Goal: Use online tool/utility: Utilize a website feature to perform a specific function

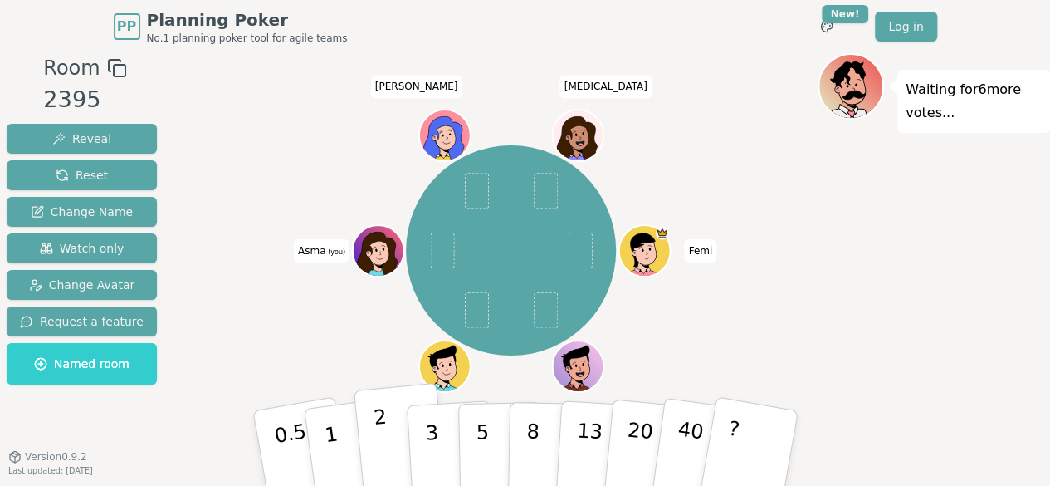
click at [372, 415] on button "2" at bounding box center [400, 449] width 95 height 132
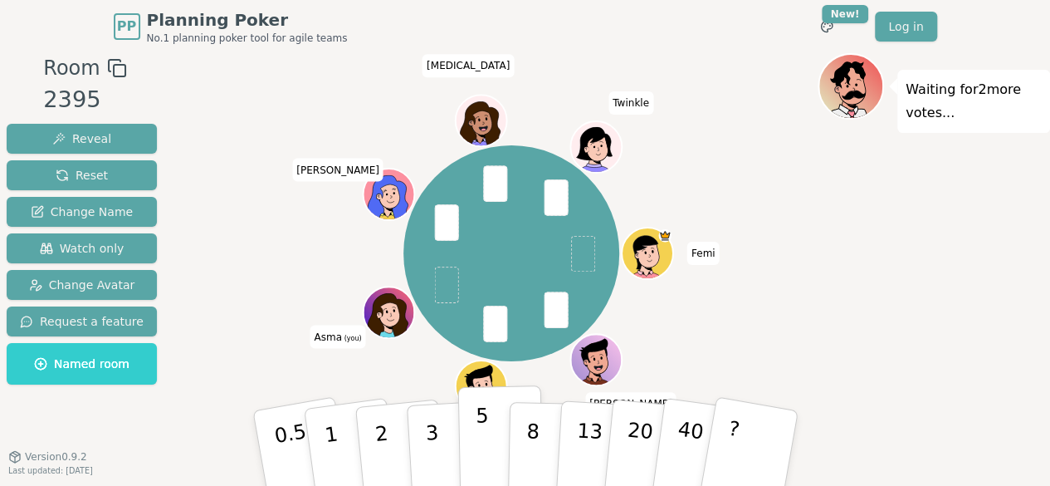
click at [500, 423] on button "5" at bounding box center [499, 448] width 85 height 126
